Goal: Task Accomplishment & Management: Manage account settings

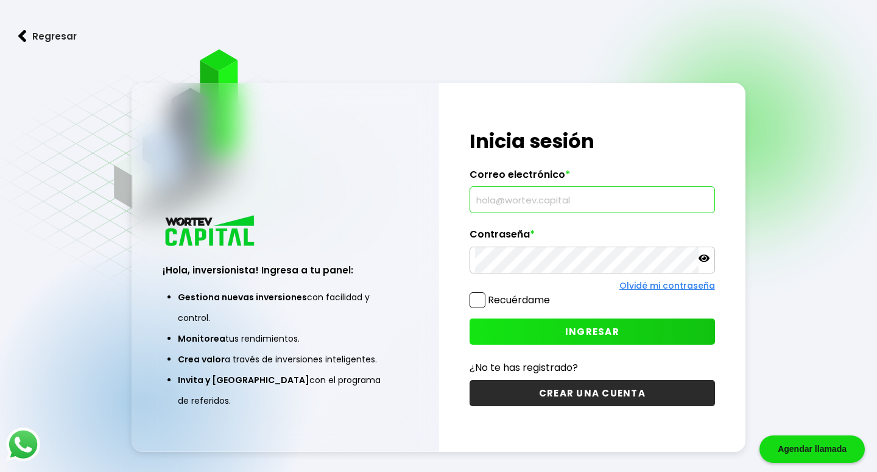
type input "[EMAIL_ADDRESS][DOMAIN_NAME]"
click at [477, 296] on span at bounding box center [478, 300] width 16 height 16
click at [553, 294] on input "Recuérdame" at bounding box center [553, 294] width 0 height 0
click at [606, 337] on span "INGRESAR" at bounding box center [592, 331] width 54 height 13
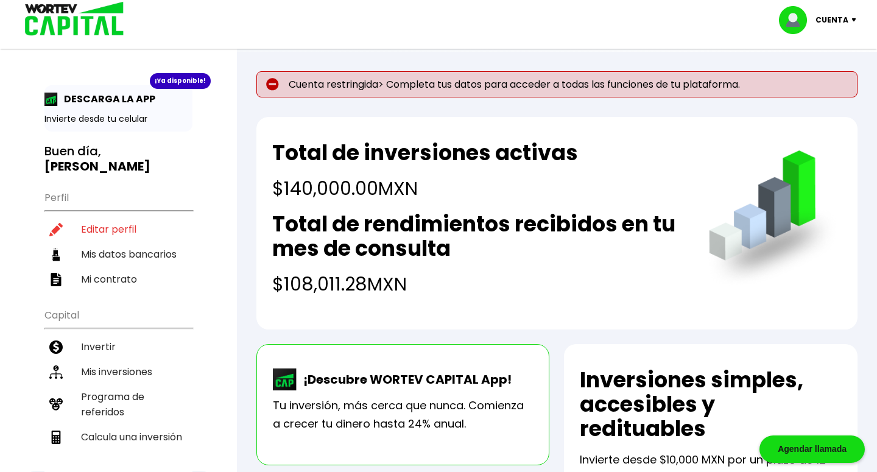
click at [529, 99] on div "Cuenta restringida> Completa tus datos para acceder a todas las funciones de tu…" at bounding box center [556, 200] width 601 height 258
click at [112, 225] on li "Editar perfil" at bounding box center [118, 229] width 148 height 25
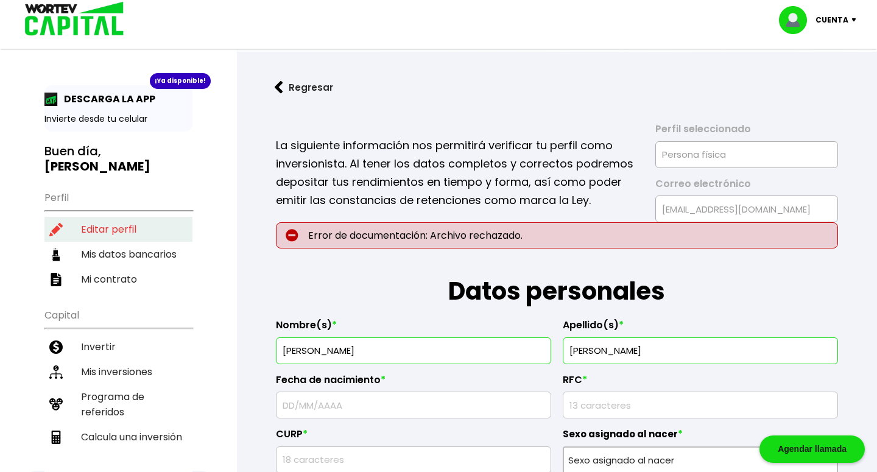
type input "[DATE]"
type input "SAVR9212277T0"
type input "SAVR921227HDFNSD00"
select select "Hombre"
type input "15900"
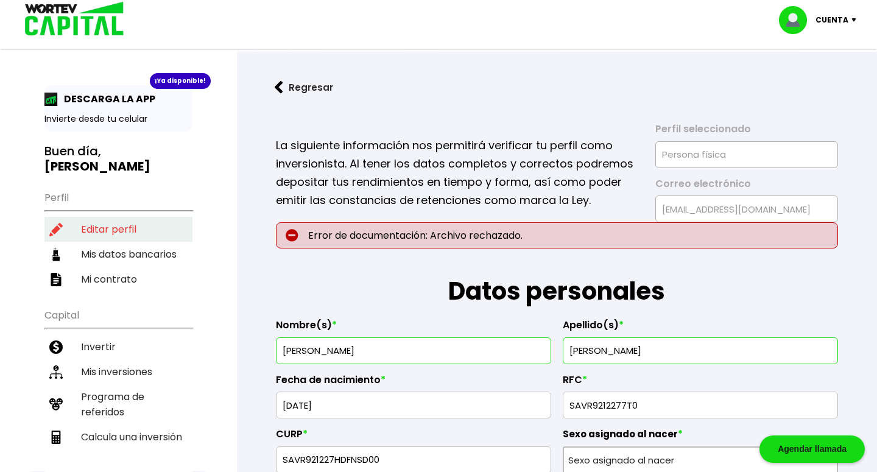
select select "DF"
type input "[GEOGRAPHIC_DATA]"
type input "[GEOGRAPHIC_DATA][PERSON_NAME] y [PERSON_NAME]"
type input "121"
type input "JARDIN [PERSON_NAME]"
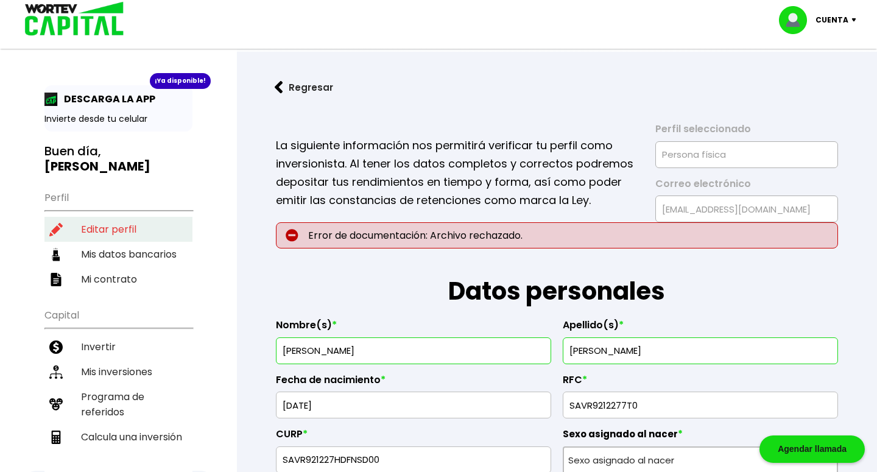
select select "Banamex"
type input "002180701848960697"
type input "[PERSON_NAME]"
type input "[EMAIL_ADDRESS][DOMAIN_NAME]"
type input "5581800500"
